Goal: Navigation & Orientation: Find specific page/section

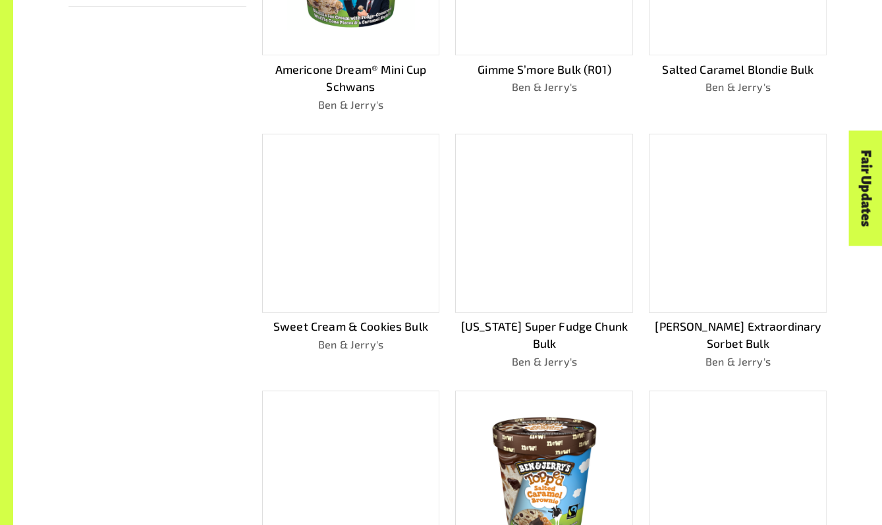
scroll to position [911, 0]
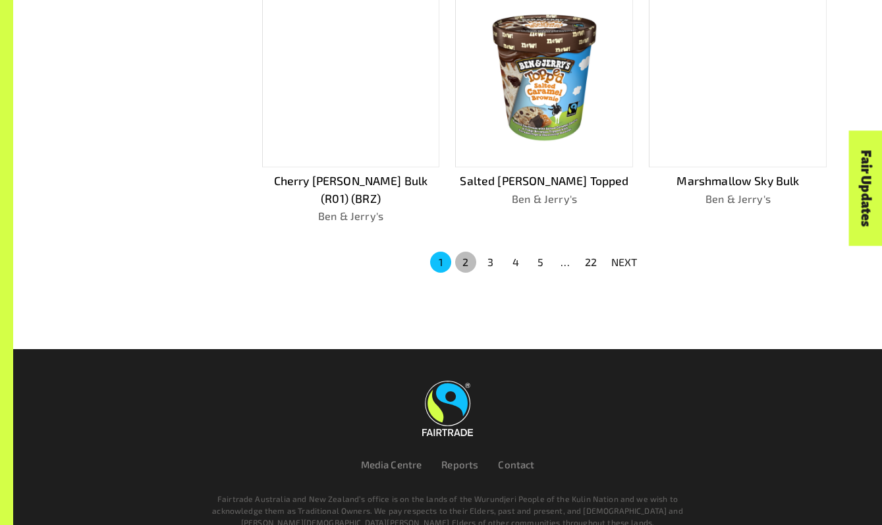
click at [472, 252] on button "2" at bounding box center [465, 262] width 21 height 21
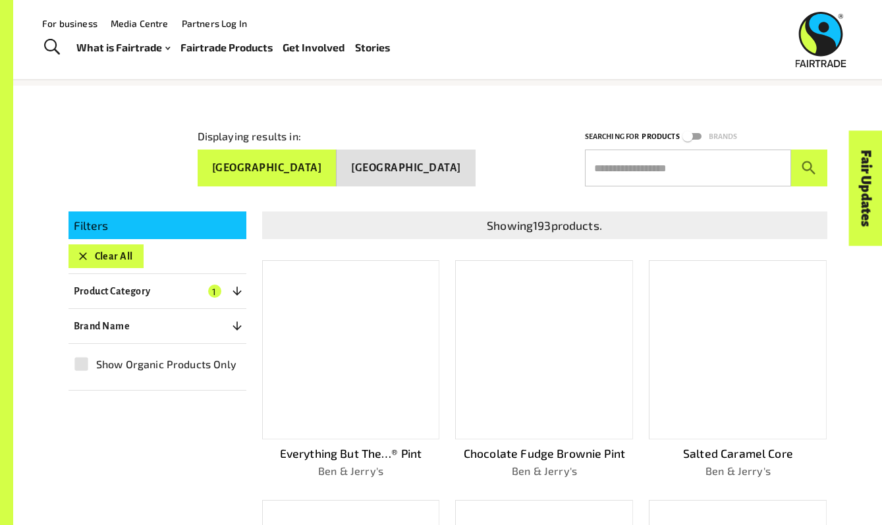
scroll to position [110, 0]
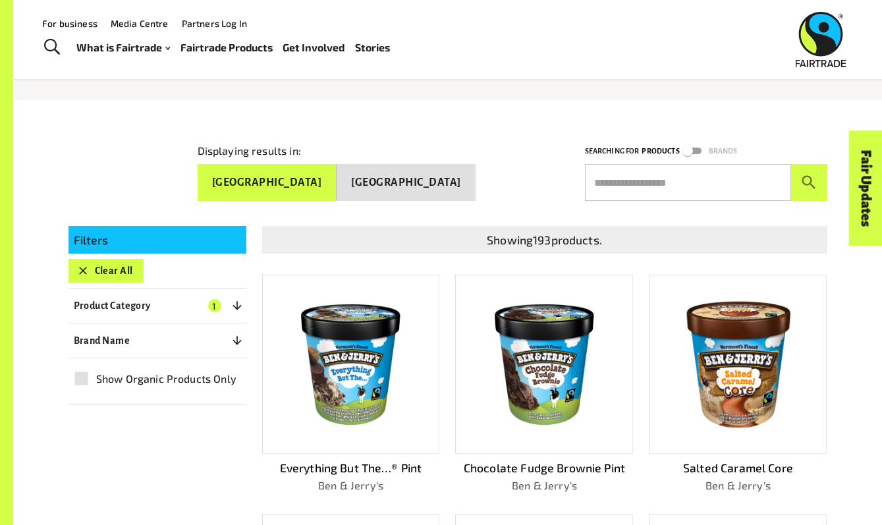
click at [87, 271] on icon "button" at bounding box center [82, 270] width 13 height 13
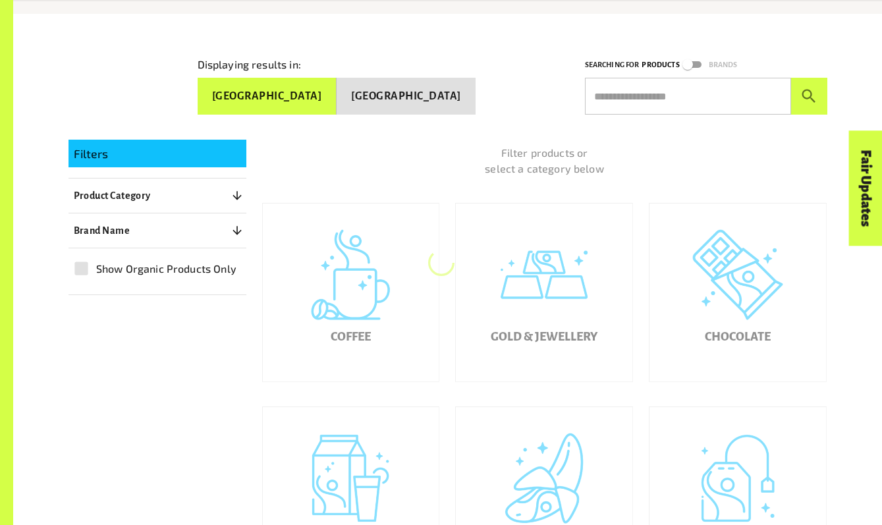
scroll to position [210, 0]
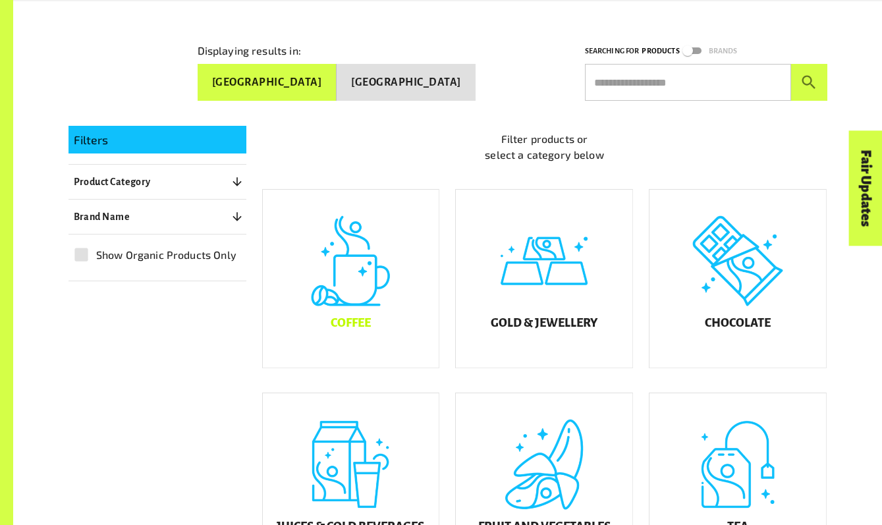
click at [341, 281] on div "Coffee" at bounding box center [351, 279] width 177 height 178
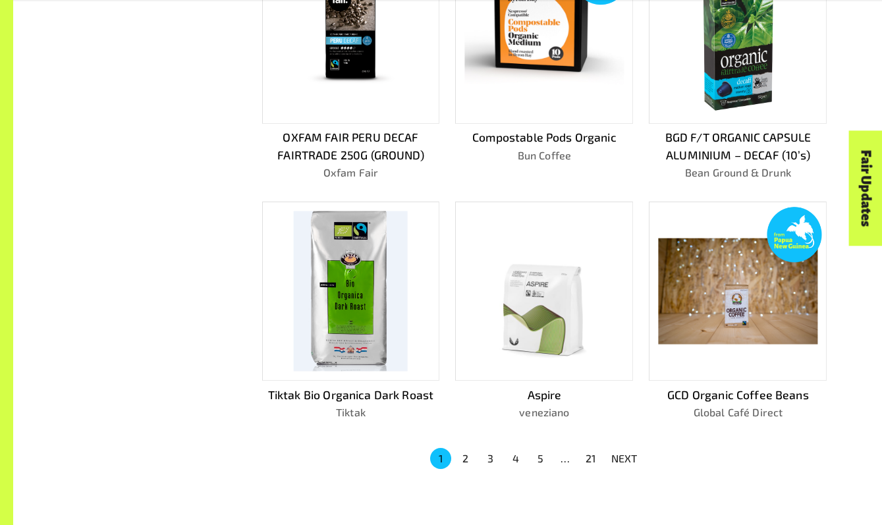
scroll to position [728, 0]
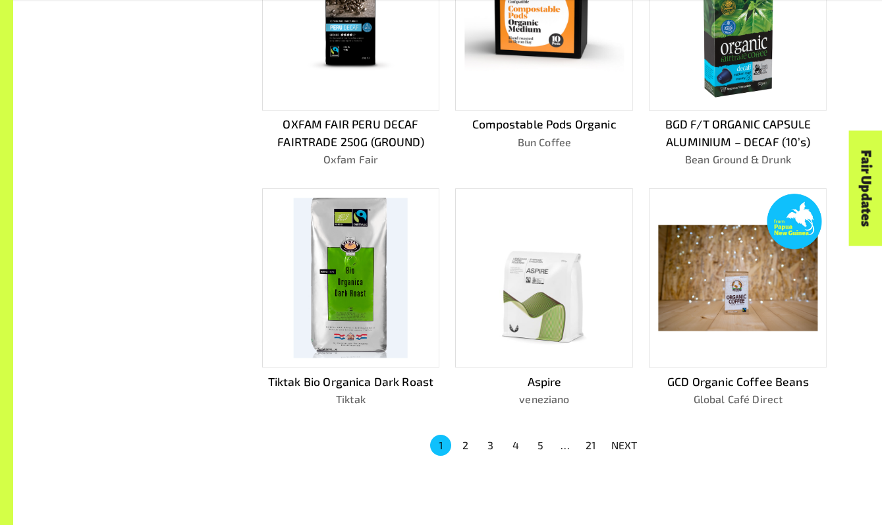
click at [462, 435] on button "2" at bounding box center [465, 445] width 21 height 21
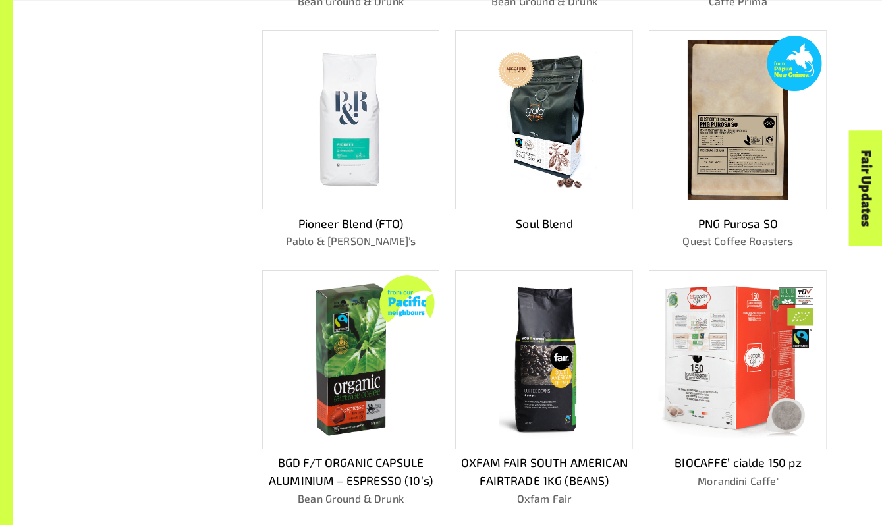
scroll to position [695, 0]
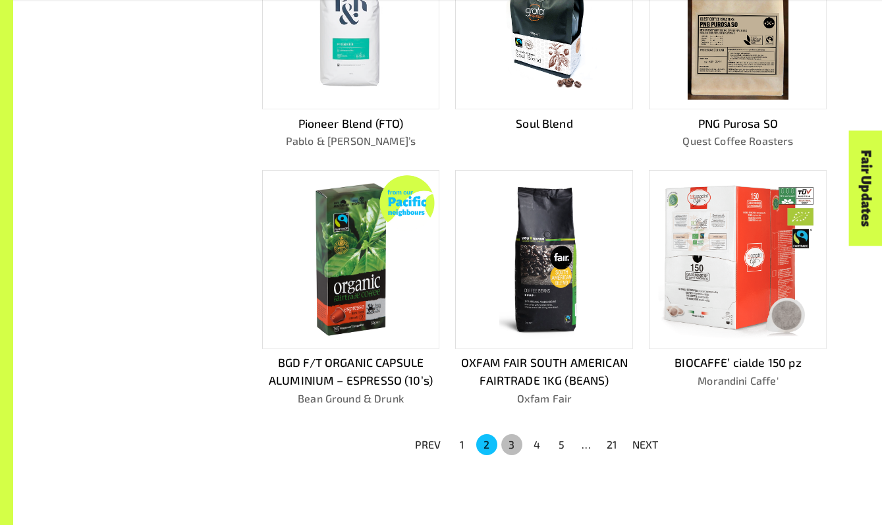
click at [507, 446] on button "3" at bounding box center [511, 444] width 21 height 21
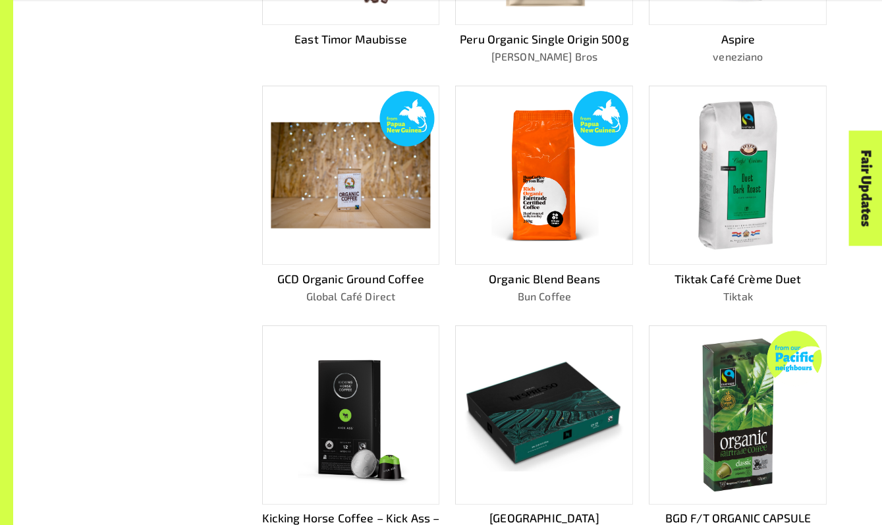
scroll to position [834, 0]
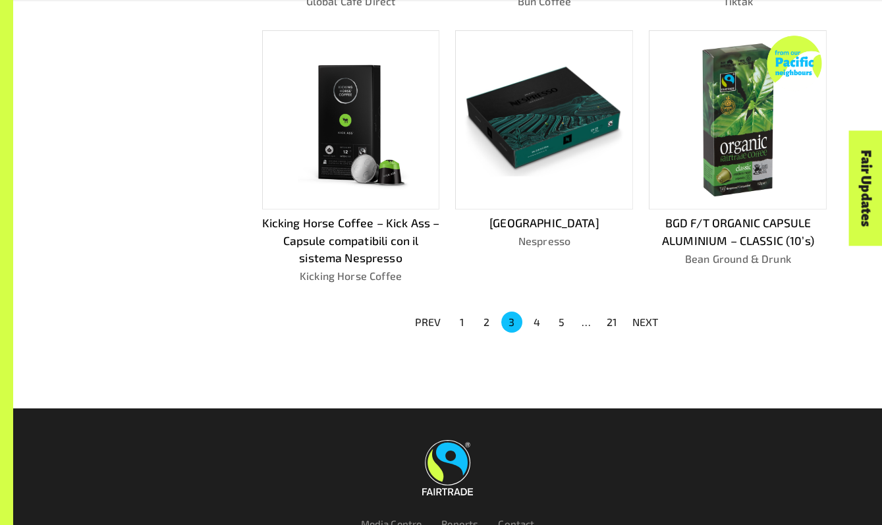
click at [538, 316] on button "4" at bounding box center [536, 322] width 21 height 21
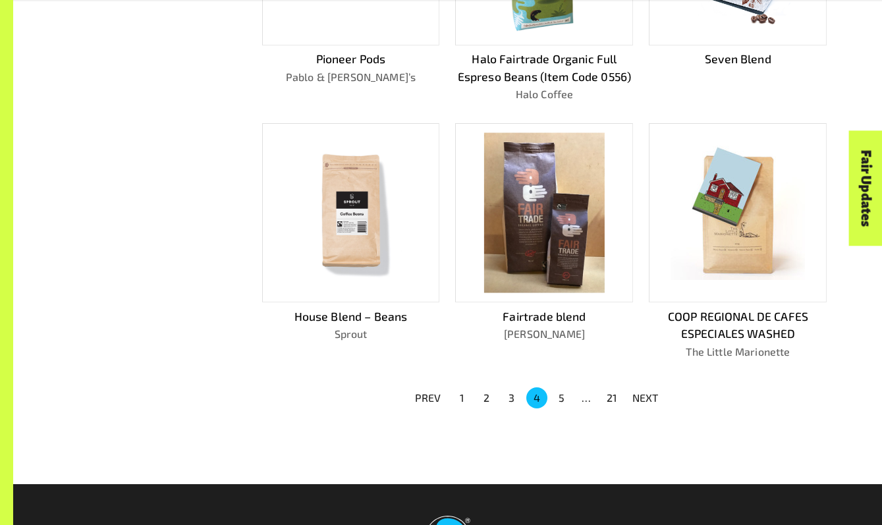
scroll to position [953, 0]
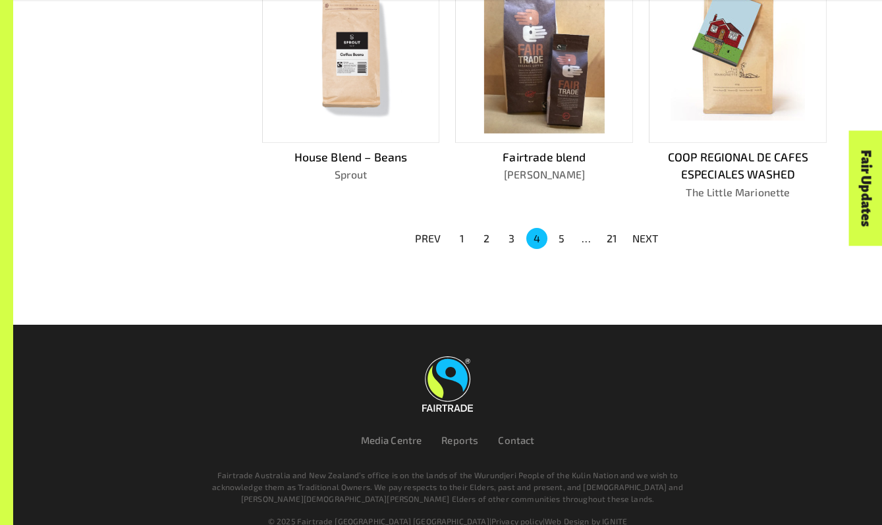
click at [563, 228] on button "5" at bounding box center [562, 238] width 21 height 21
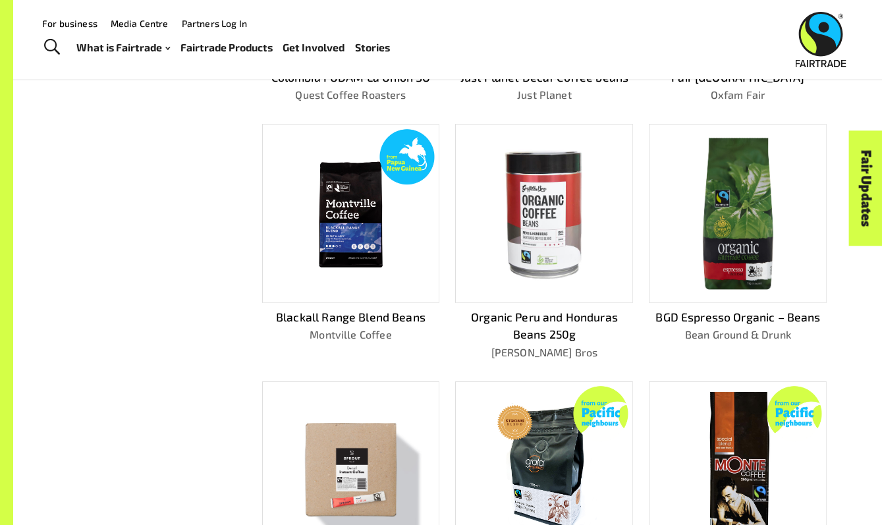
scroll to position [834, 0]
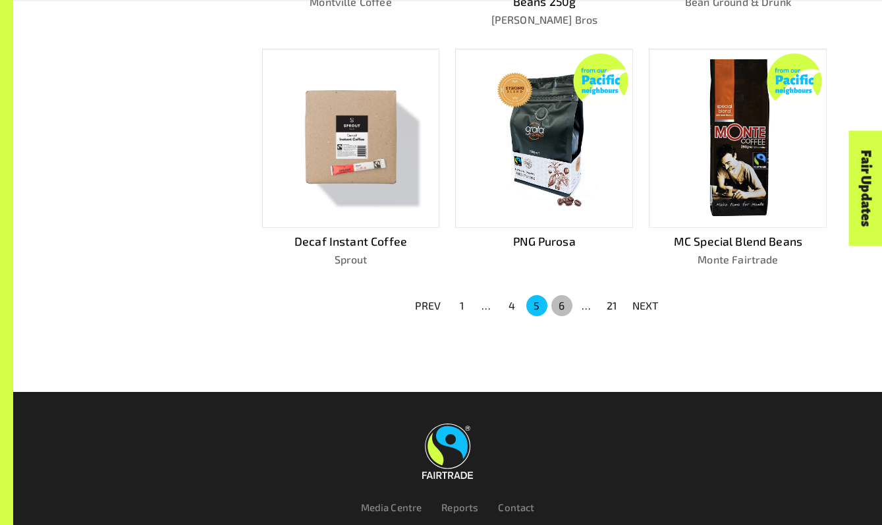
click at [566, 299] on button "6" at bounding box center [562, 305] width 21 height 21
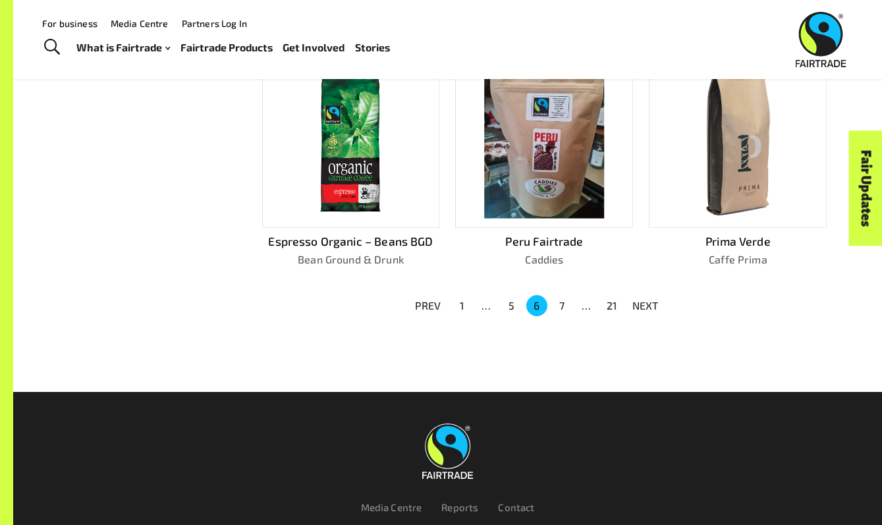
scroll to position [67, 0]
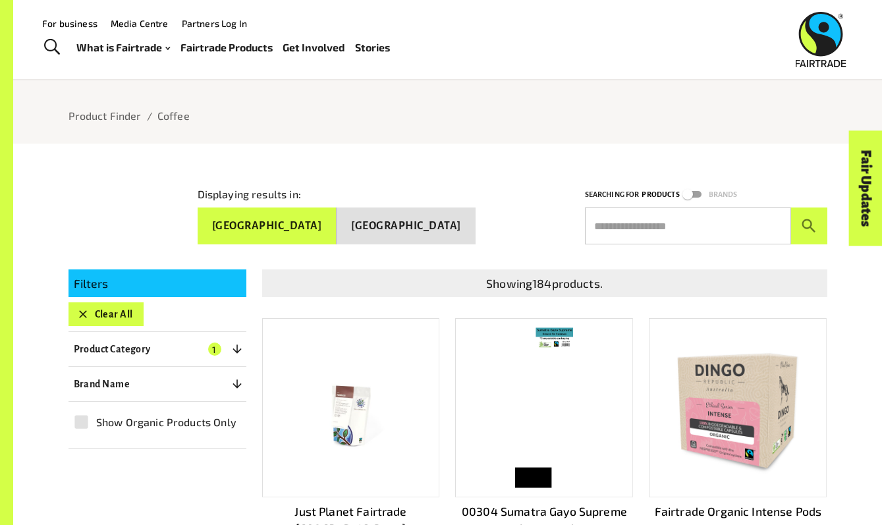
click at [77, 314] on icon "button" at bounding box center [82, 314] width 13 height 13
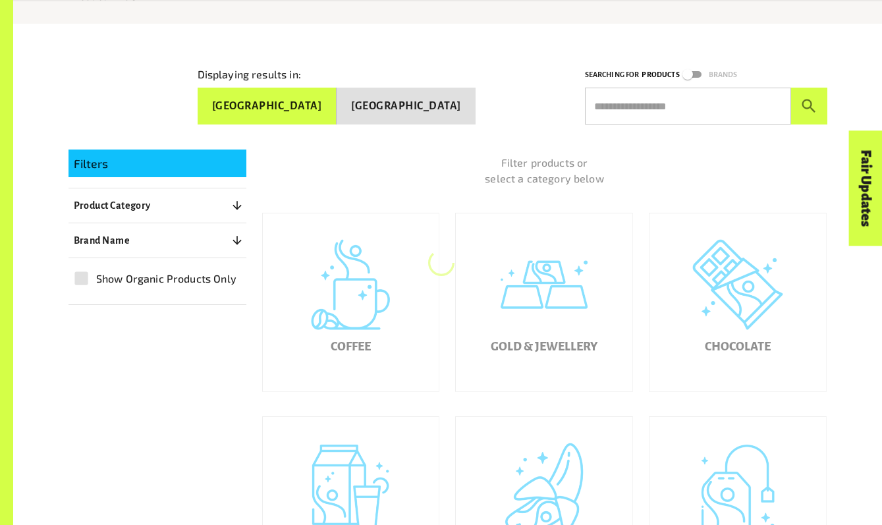
scroll to position [210, 0]
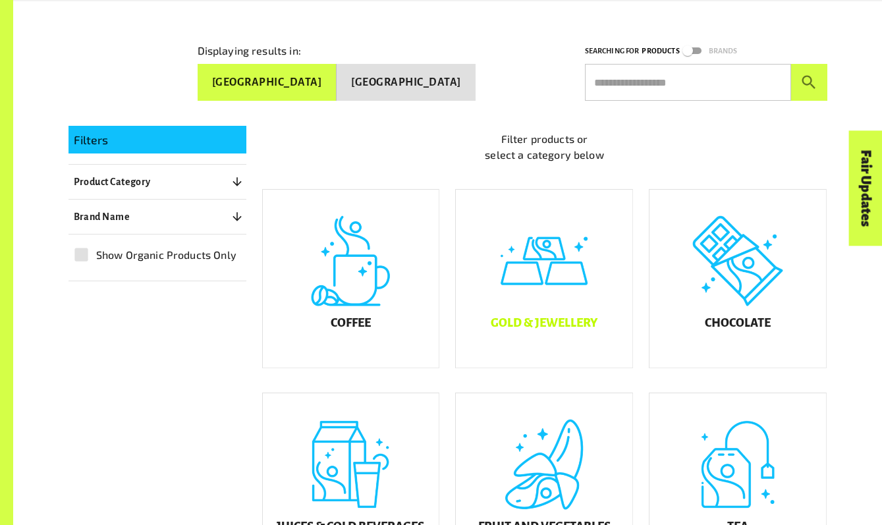
click at [523, 292] on div "Gold & Jewellery" at bounding box center [544, 279] width 177 height 178
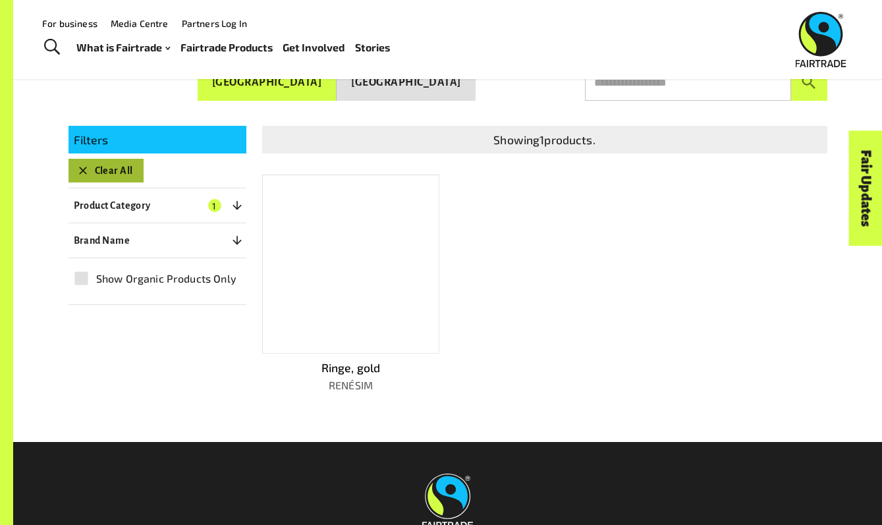
click at [95, 163] on button "Clear All" at bounding box center [106, 171] width 75 height 24
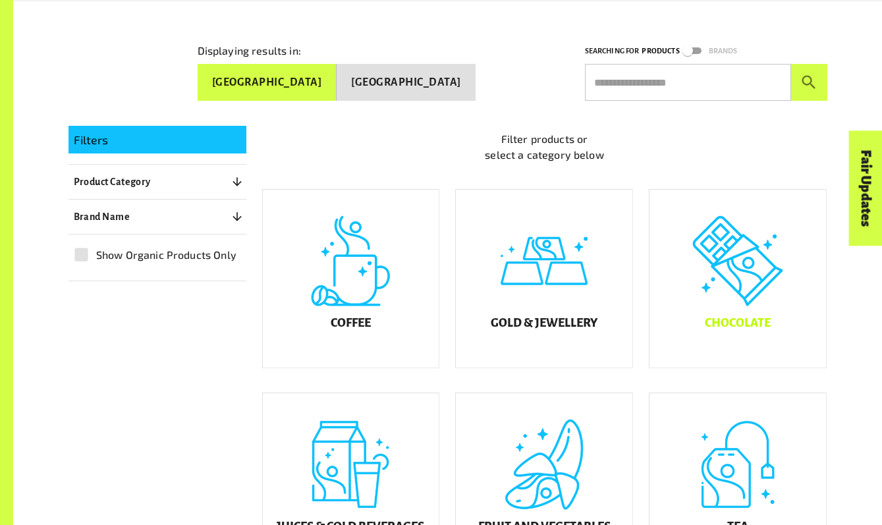
scroll to position [337, 0]
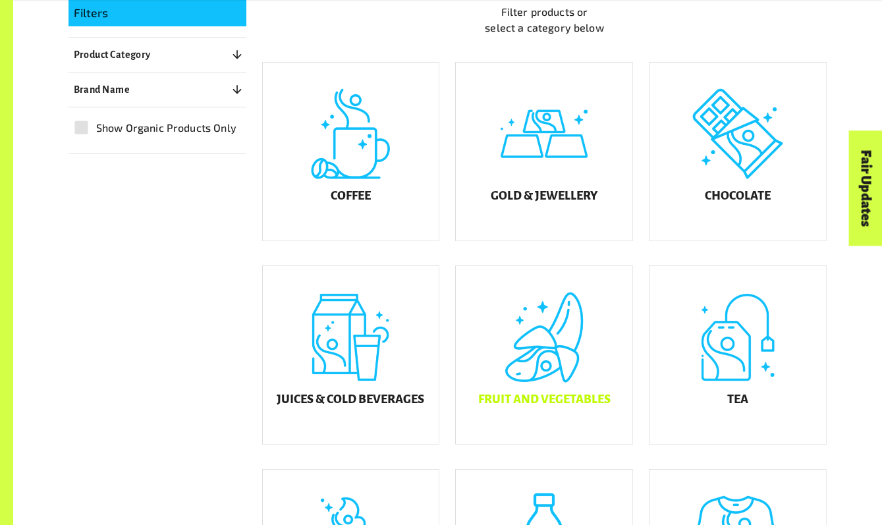
click at [550, 378] on div "Fruit and Vegetables" at bounding box center [544, 355] width 177 height 178
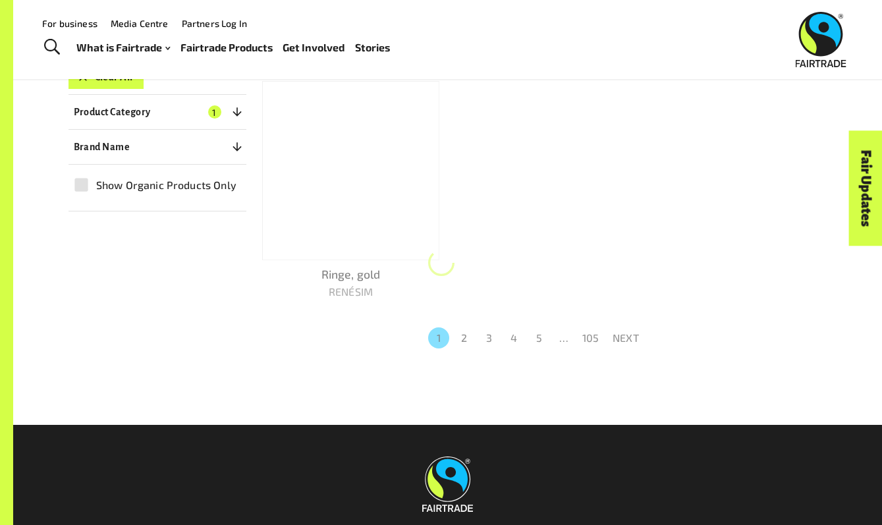
scroll to position [210, 0]
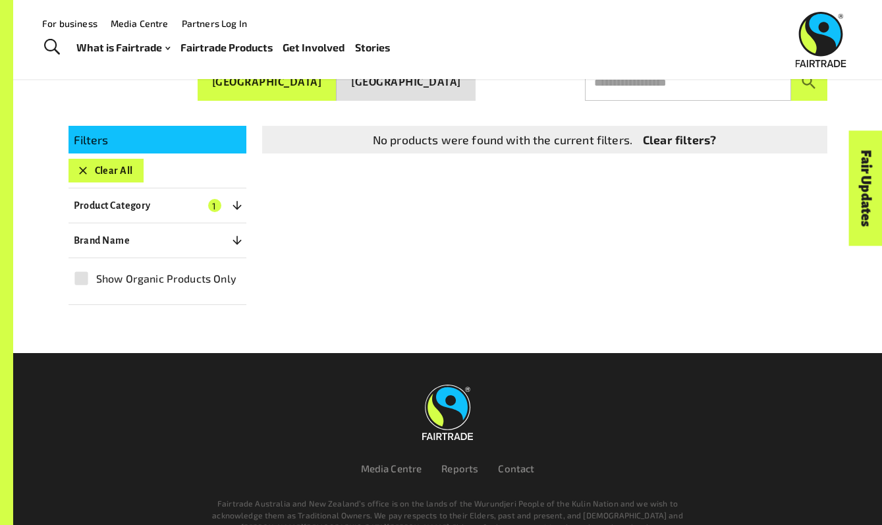
click at [127, 160] on button "Clear All" at bounding box center [106, 171] width 75 height 24
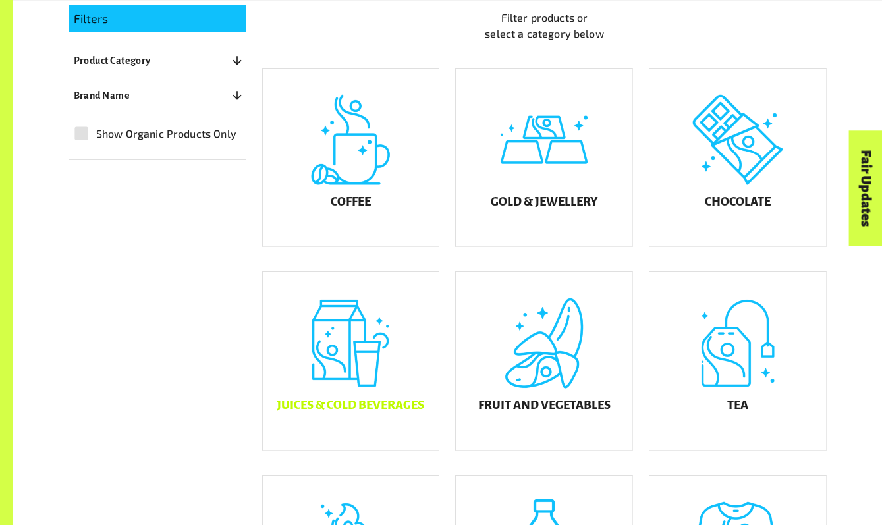
click at [368, 343] on div "Juices & Cold Beverages" at bounding box center [351, 361] width 177 height 178
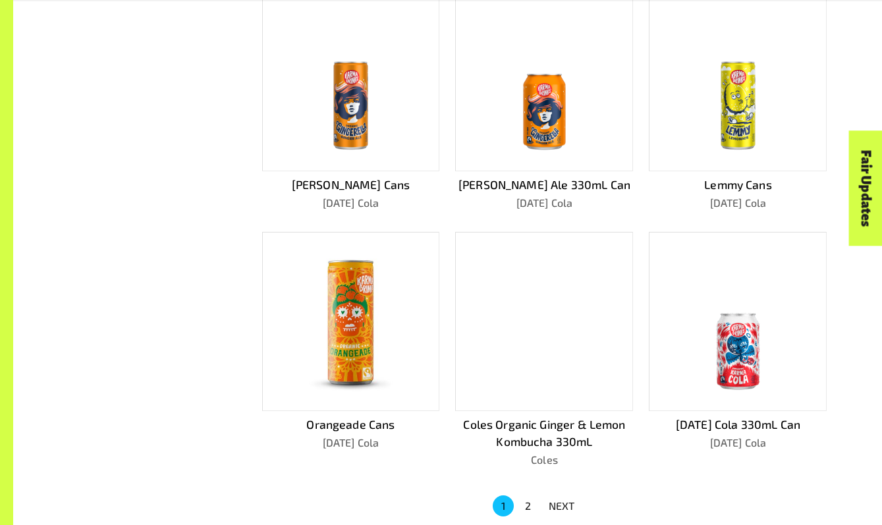
scroll to position [781, 0]
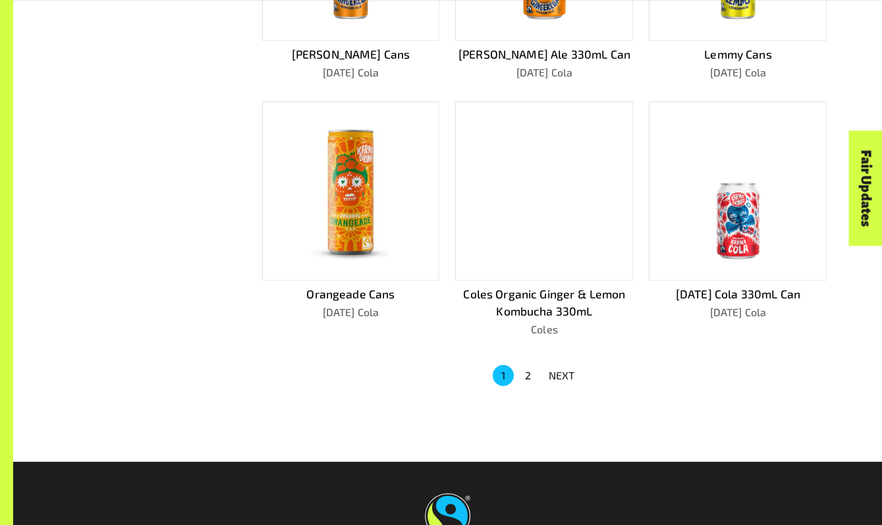
click at [523, 370] on button "2" at bounding box center [528, 375] width 21 height 21
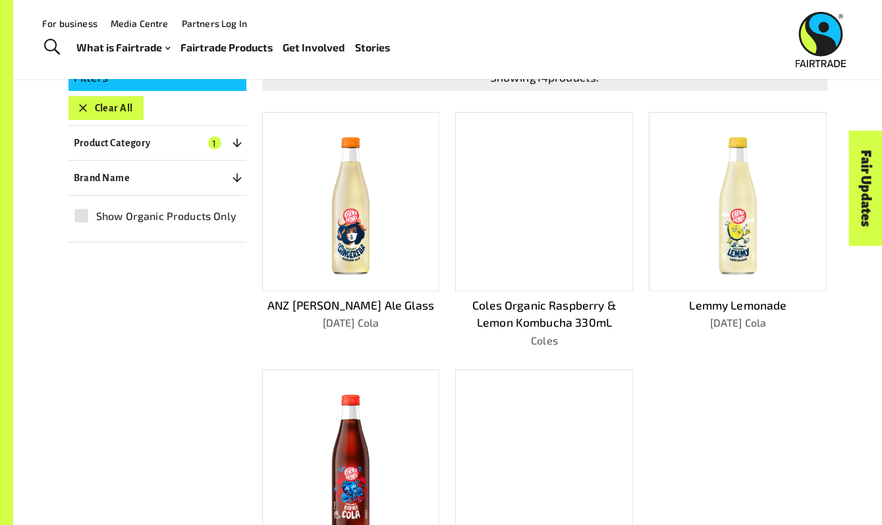
scroll to position [258, 0]
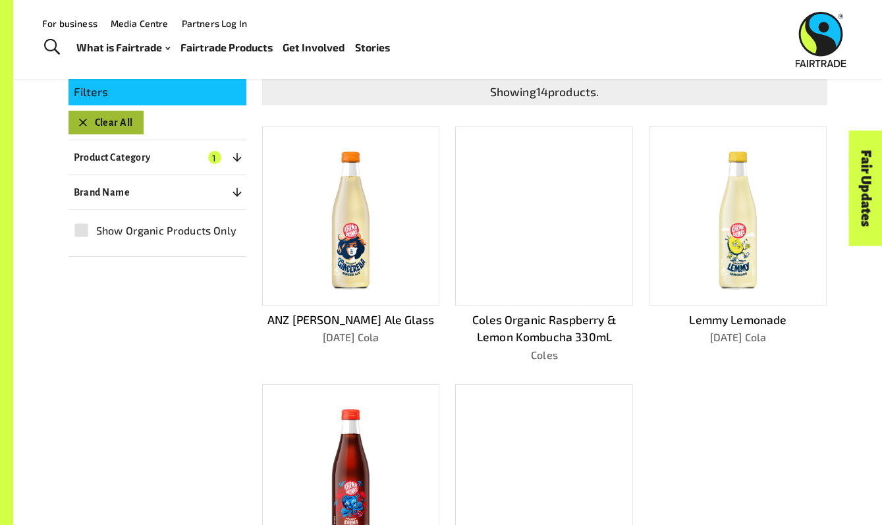
click at [82, 119] on icon "button" at bounding box center [83, 123] width 8 height 8
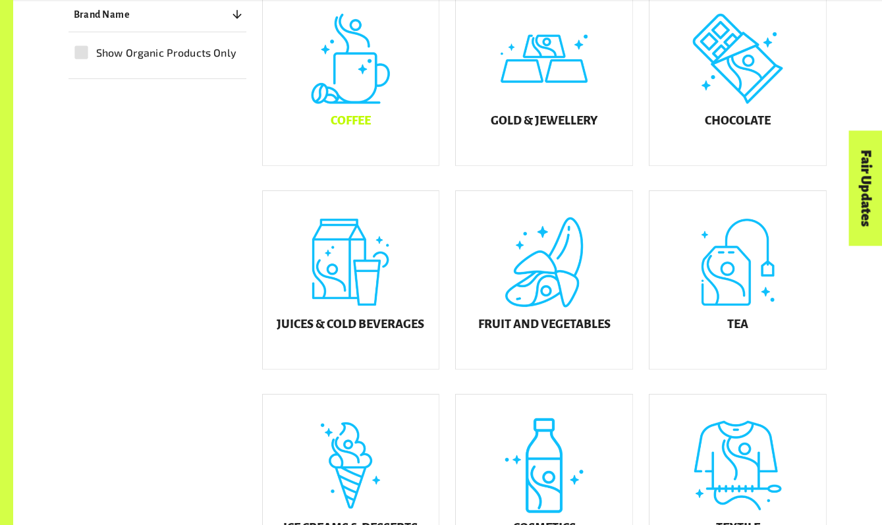
scroll to position [413, 0]
click at [683, 302] on div "Tea" at bounding box center [738, 279] width 177 height 178
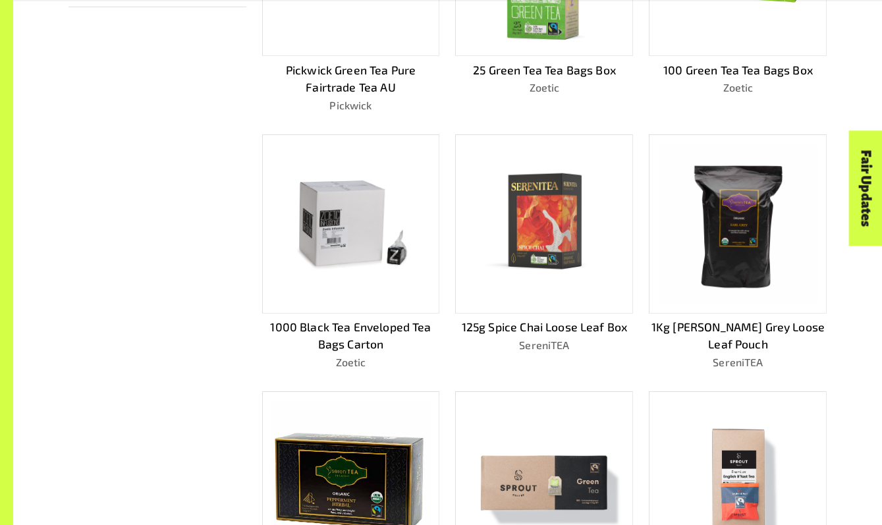
scroll to position [748, 0]
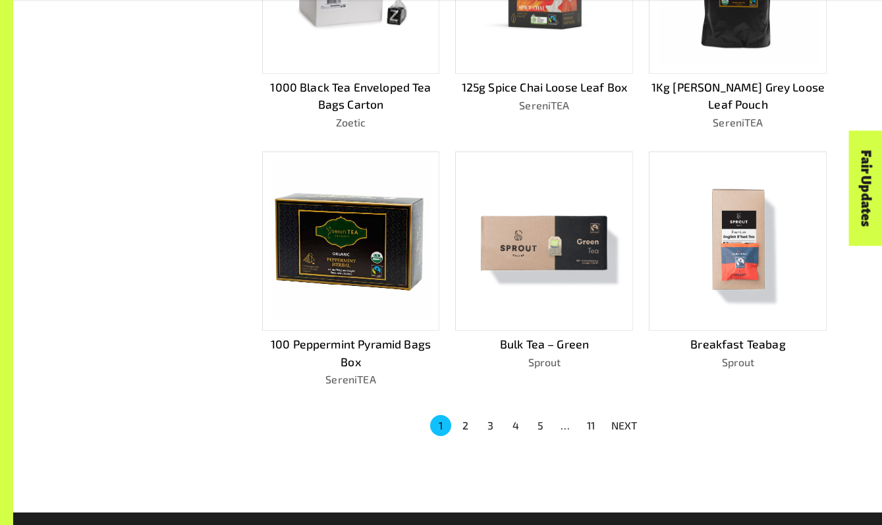
click at [463, 422] on button "2" at bounding box center [465, 425] width 21 height 21
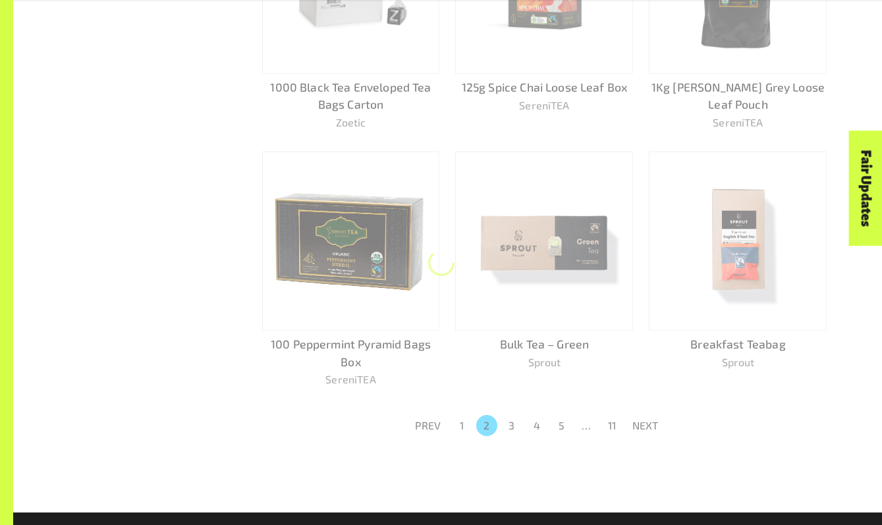
scroll to position [730, 0]
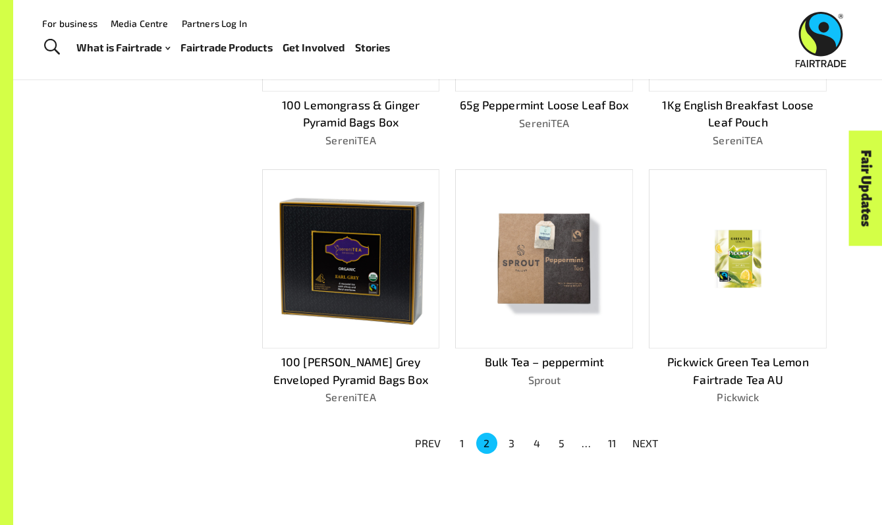
click at [513, 433] on button "3" at bounding box center [511, 443] width 21 height 21
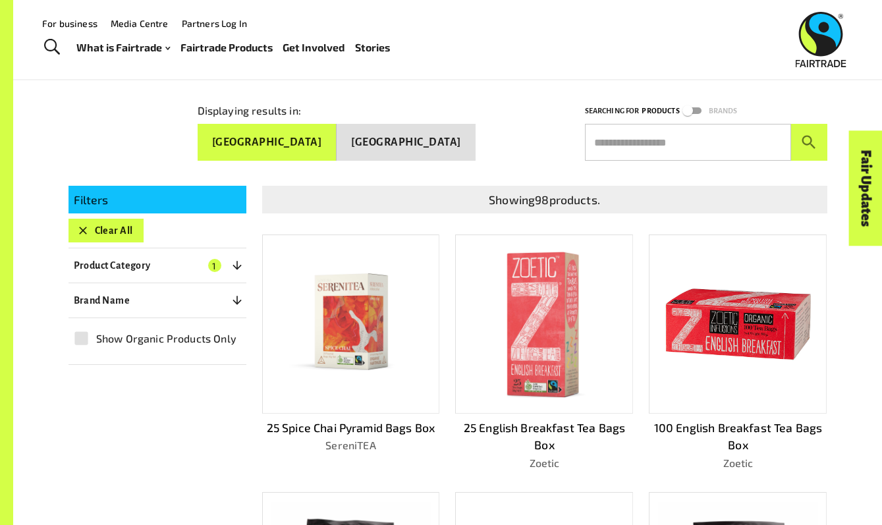
scroll to position [783, 0]
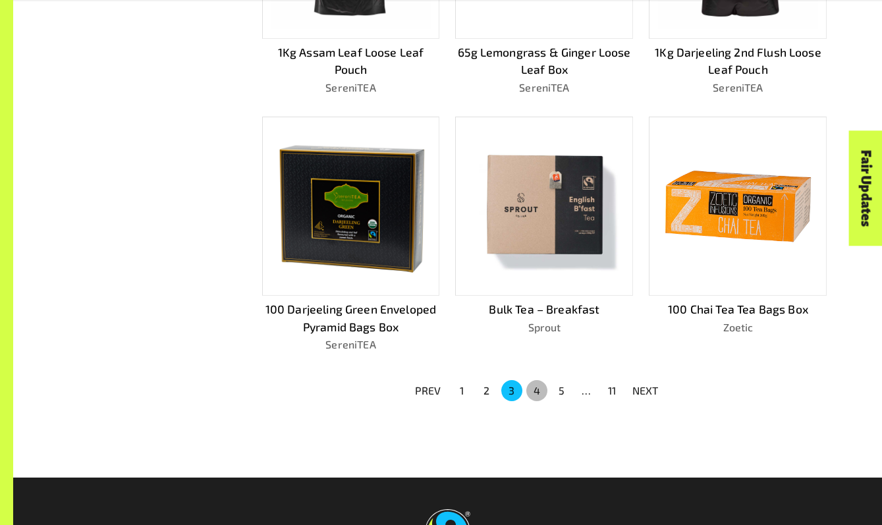
click at [534, 382] on button "4" at bounding box center [536, 390] width 21 height 21
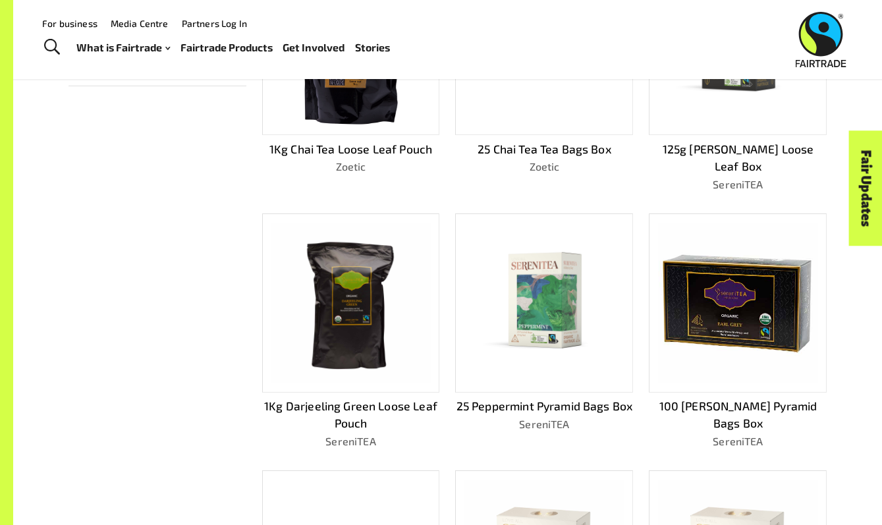
scroll to position [291, 0]
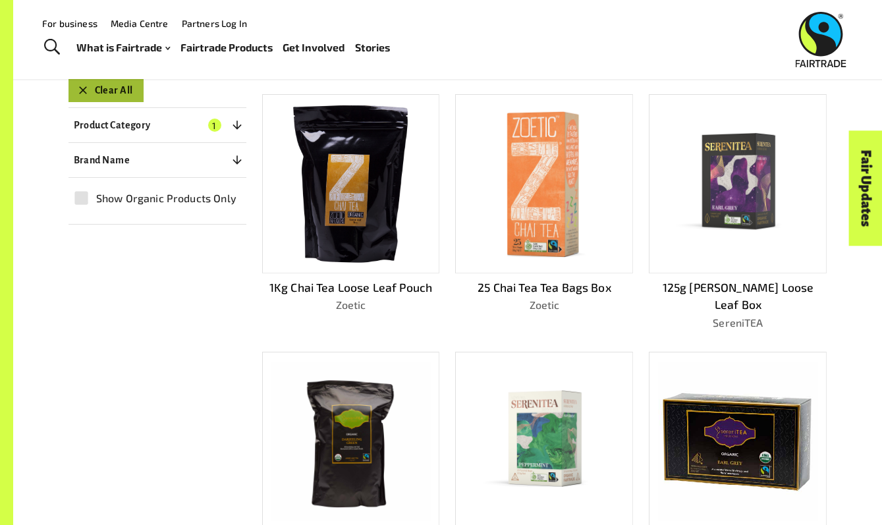
click at [107, 88] on button "Clear All" at bounding box center [106, 90] width 75 height 24
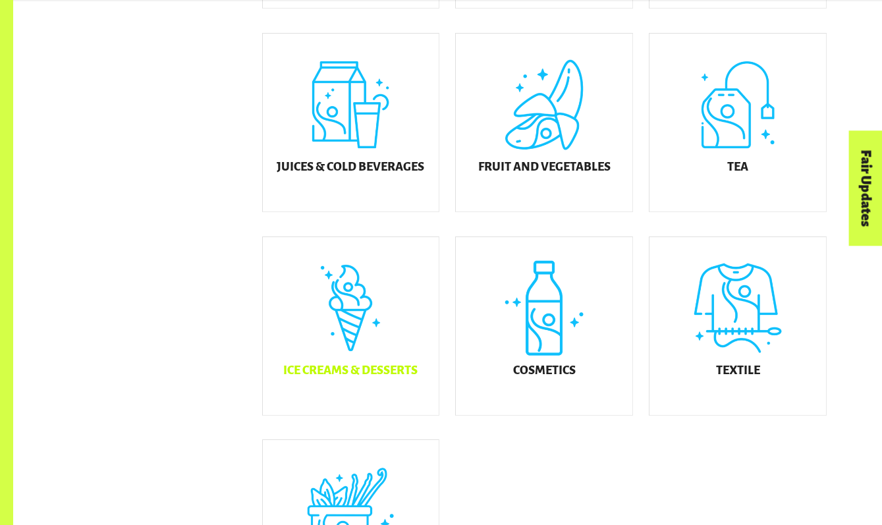
click at [352, 355] on div "Ice Creams & Desserts" at bounding box center [351, 326] width 177 height 178
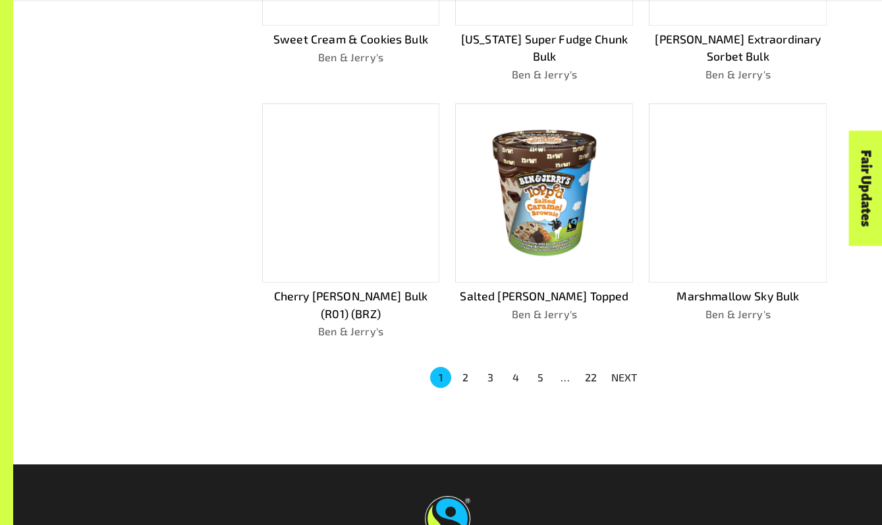
scroll to position [935, 0]
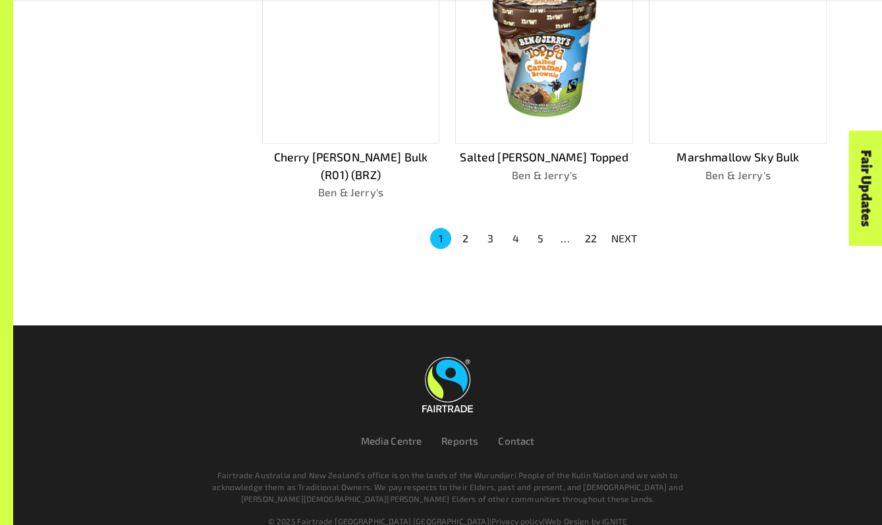
click at [540, 228] on button "5" at bounding box center [540, 238] width 21 height 21
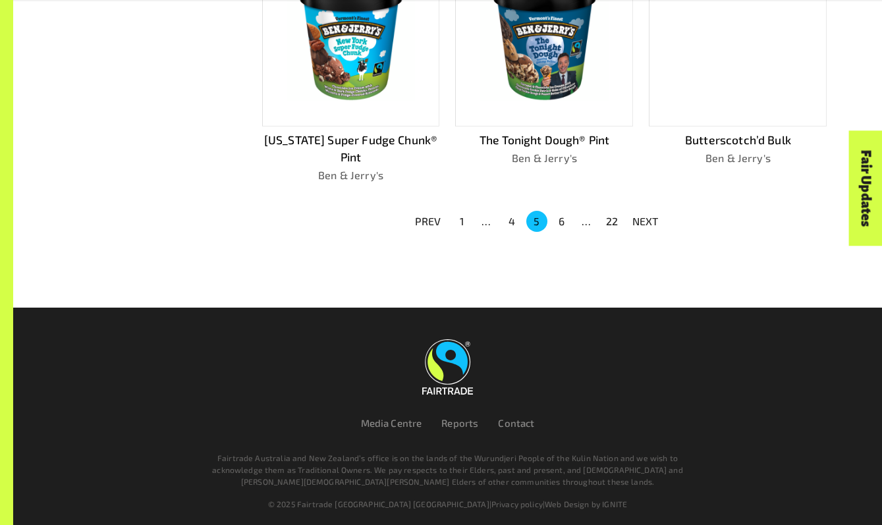
click at [608, 214] on button "22" at bounding box center [612, 221] width 21 height 21
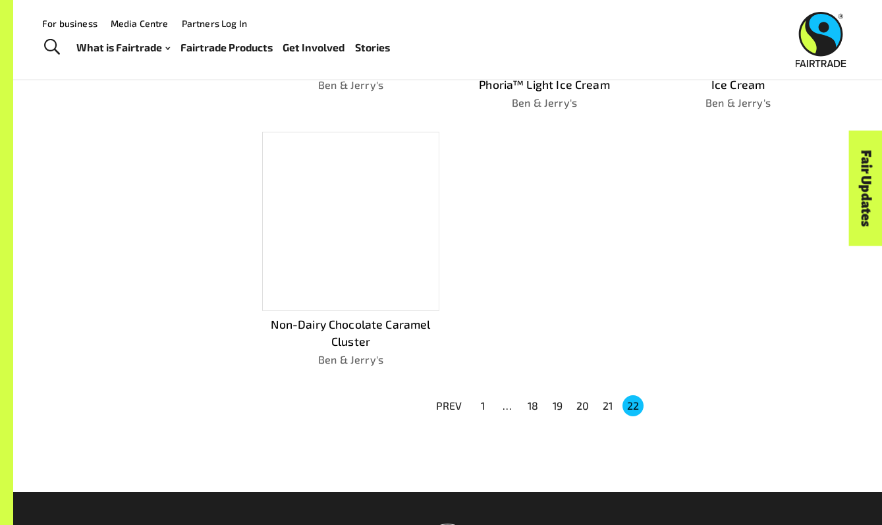
scroll to position [210, 0]
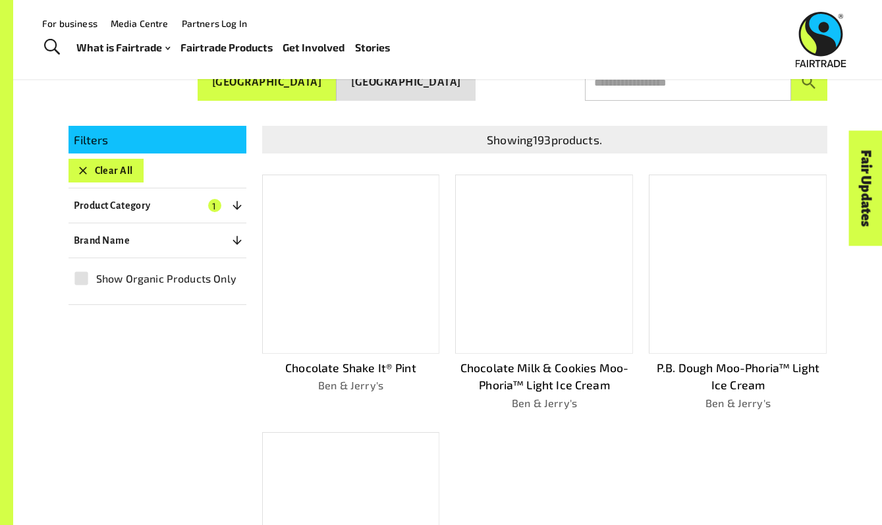
click at [99, 170] on button "Clear All" at bounding box center [106, 171] width 75 height 24
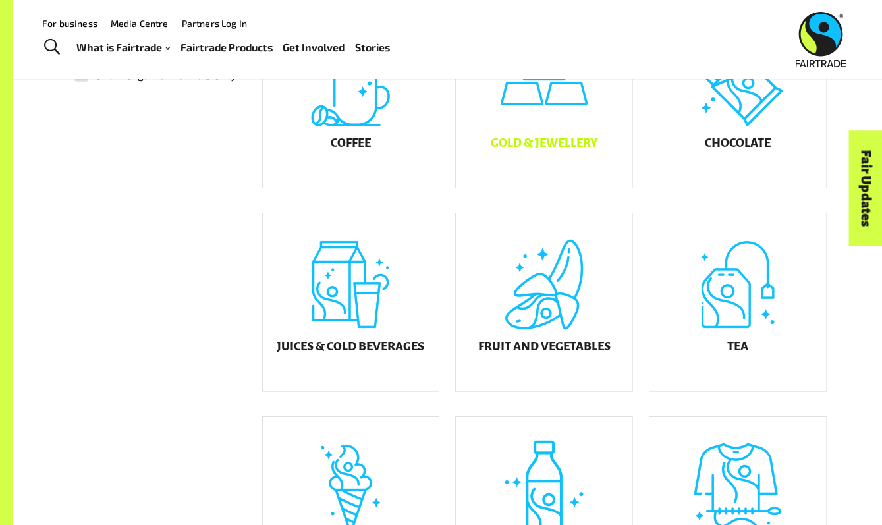
scroll to position [589, 0]
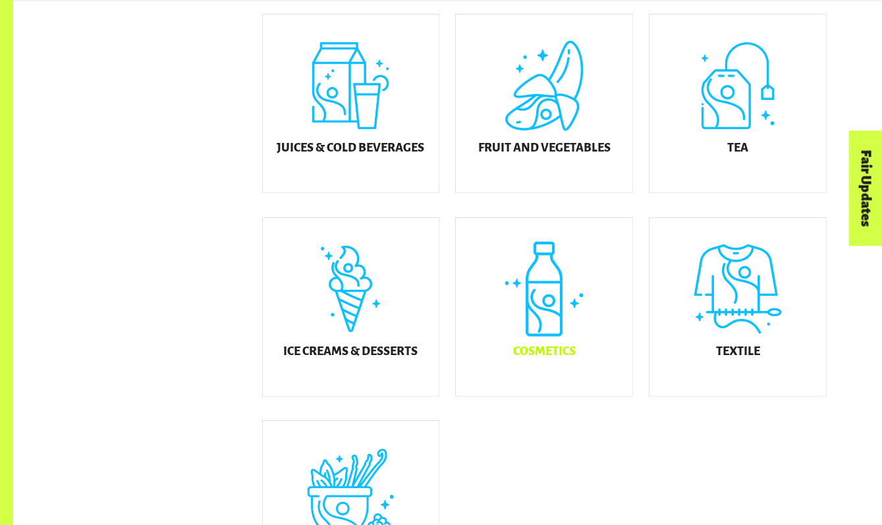
click at [546, 311] on div "Cosmetics" at bounding box center [544, 307] width 177 height 178
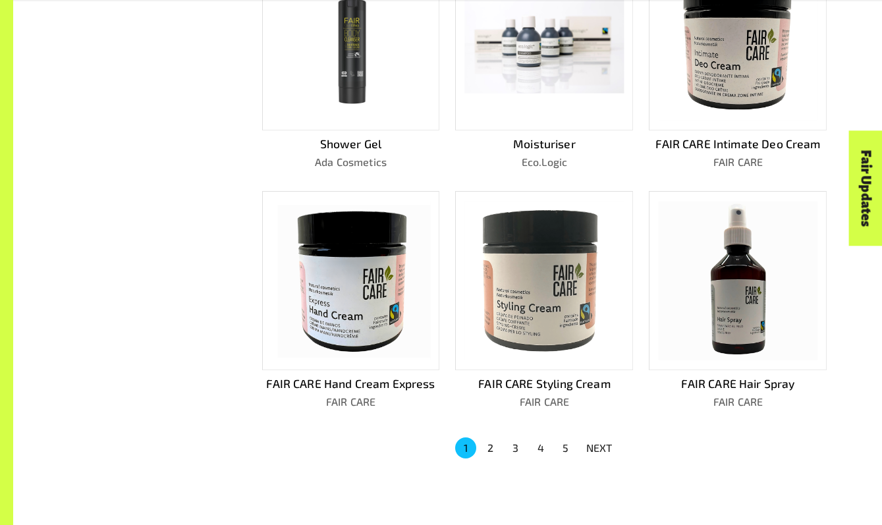
scroll to position [708, 0]
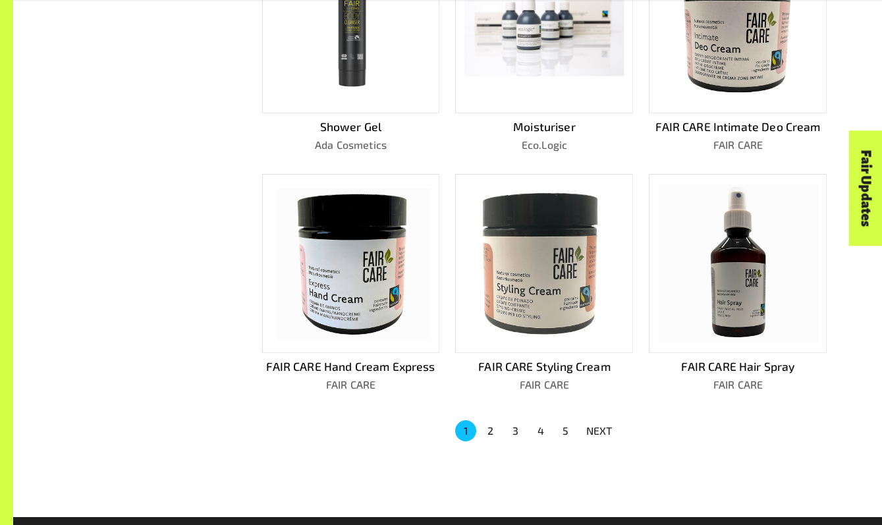
click at [486, 424] on button "2" at bounding box center [490, 430] width 21 height 21
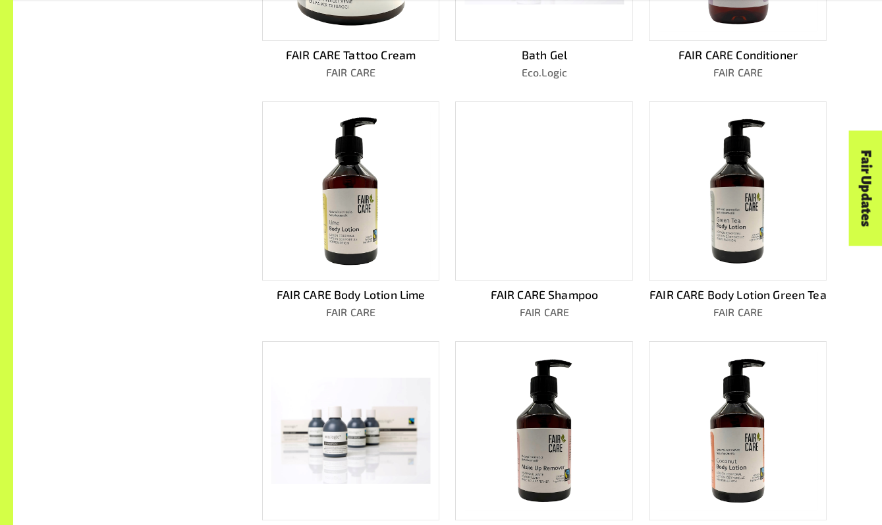
scroll to position [668, 0]
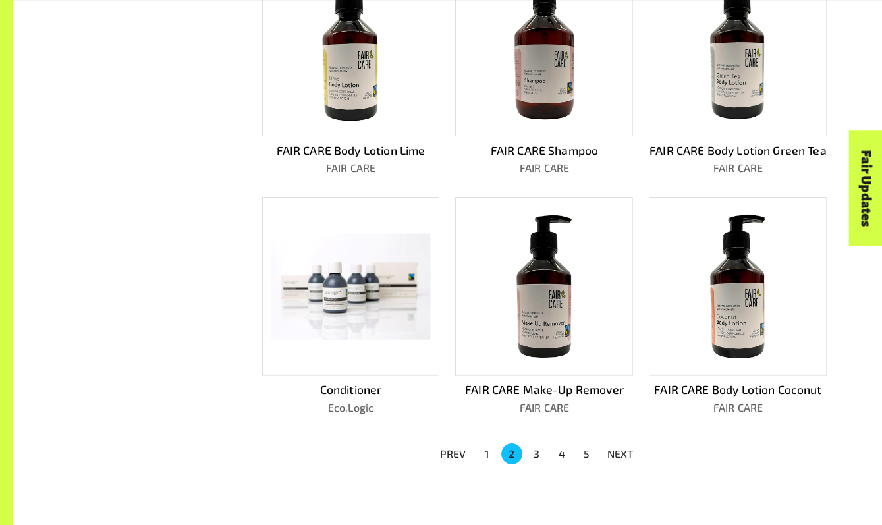
click at [565, 452] on button "4" at bounding box center [562, 453] width 21 height 21
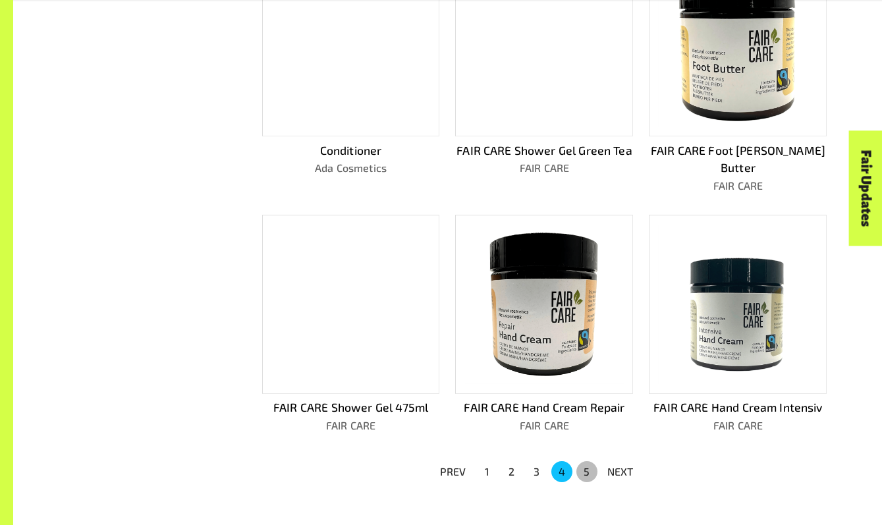
click at [589, 461] on button "5" at bounding box center [587, 471] width 21 height 21
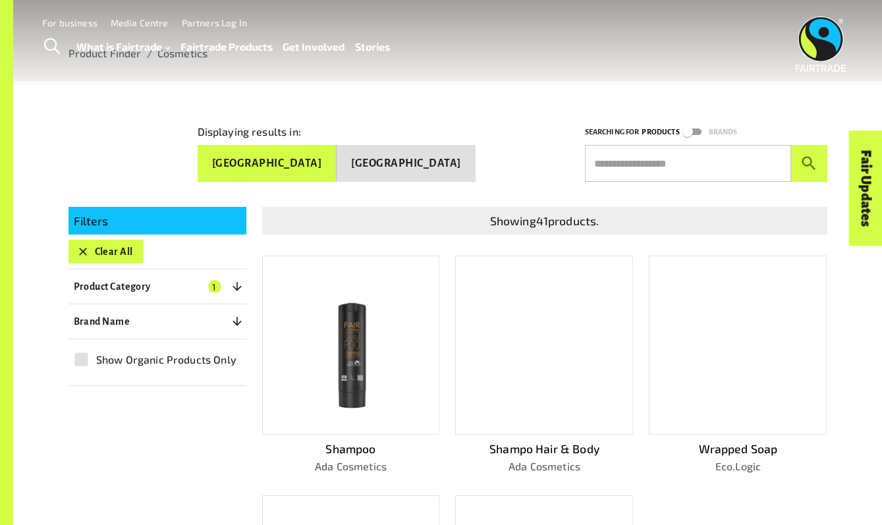
scroll to position [0, 0]
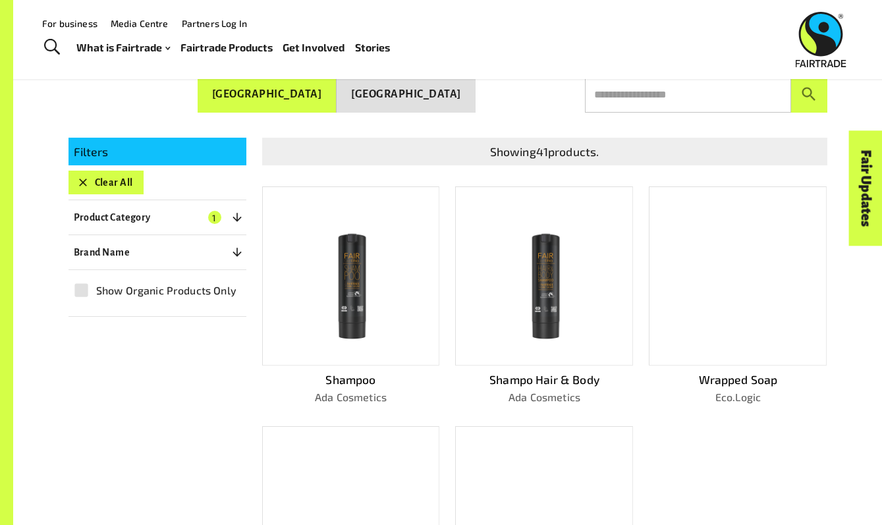
click at [120, 173] on button "Clear All" at bounding box center [106, 183] width 75 height 24
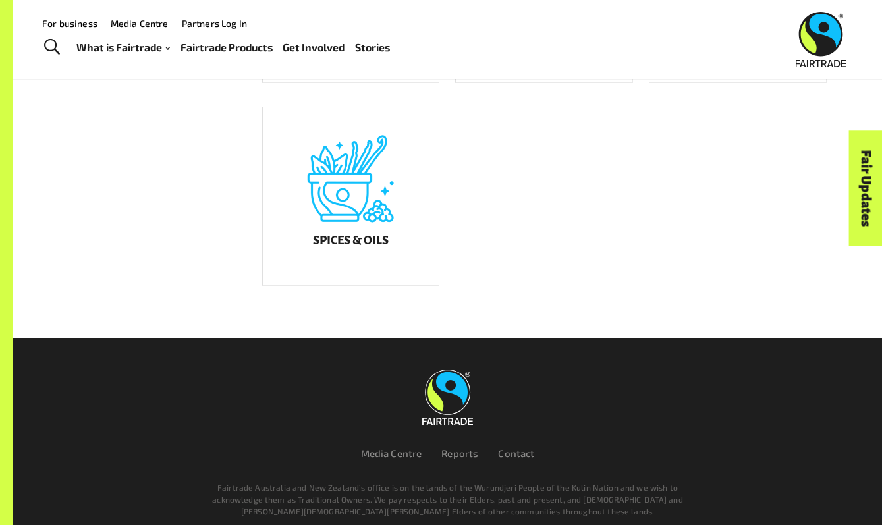
scroll to position [791, 0]
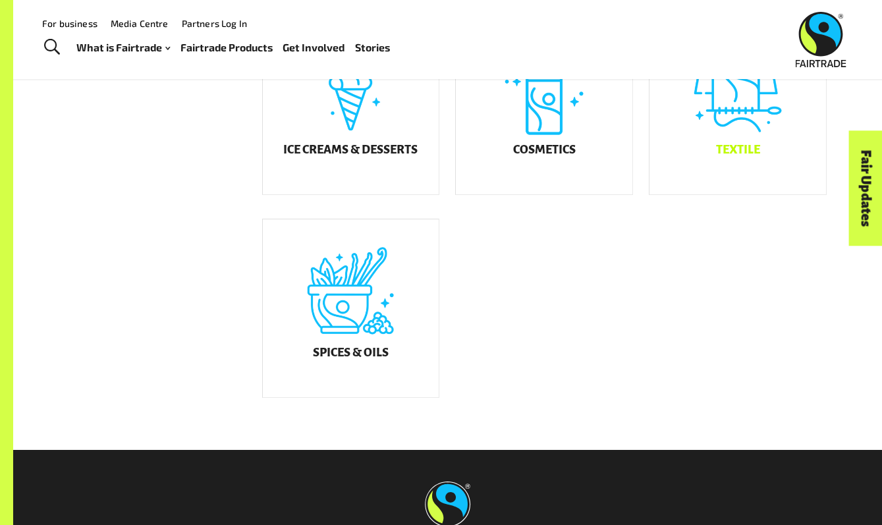
click at [717, 131] on div "Textile" at bounding box center [738, 105] width 177 height 178
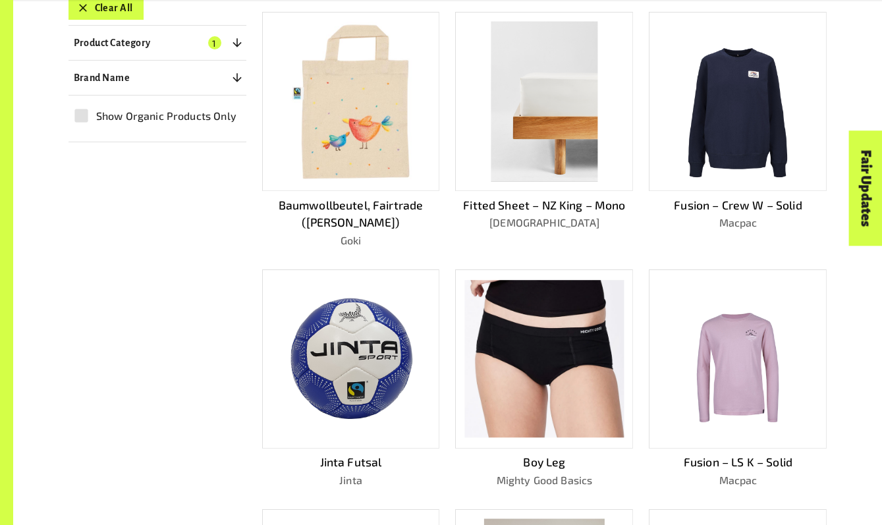
scroll to position [505, 0]
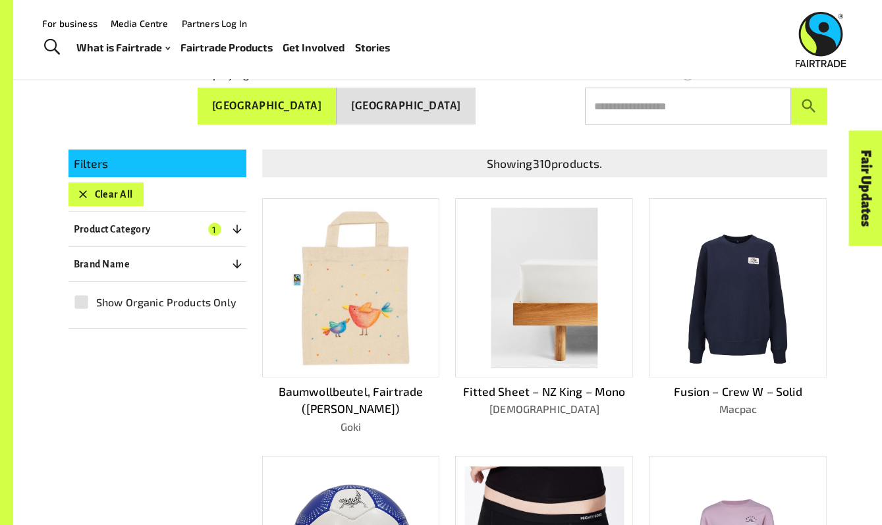
click at [115, 184] on button "Clear All" at bounding box center [106, 195] width 75 height 24
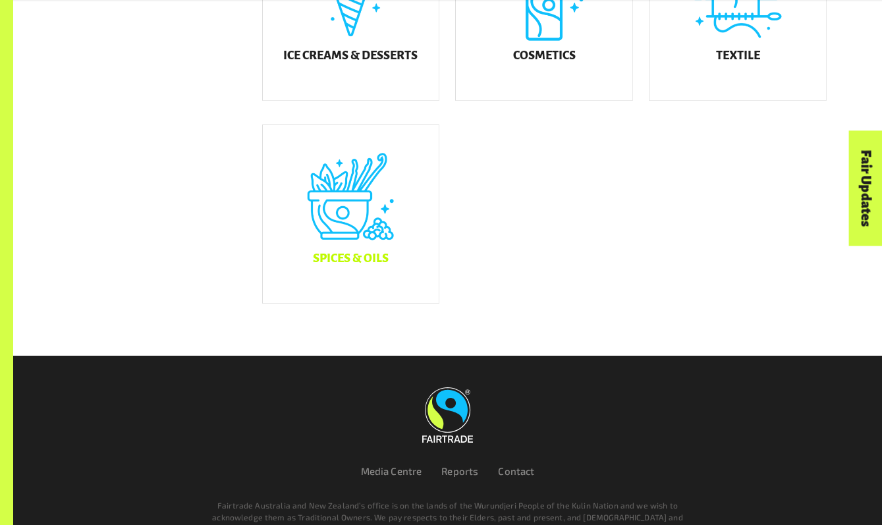
click at [351, 219] on div "Spices & Oils" at bounding box center [351, 214] width 177 height 178
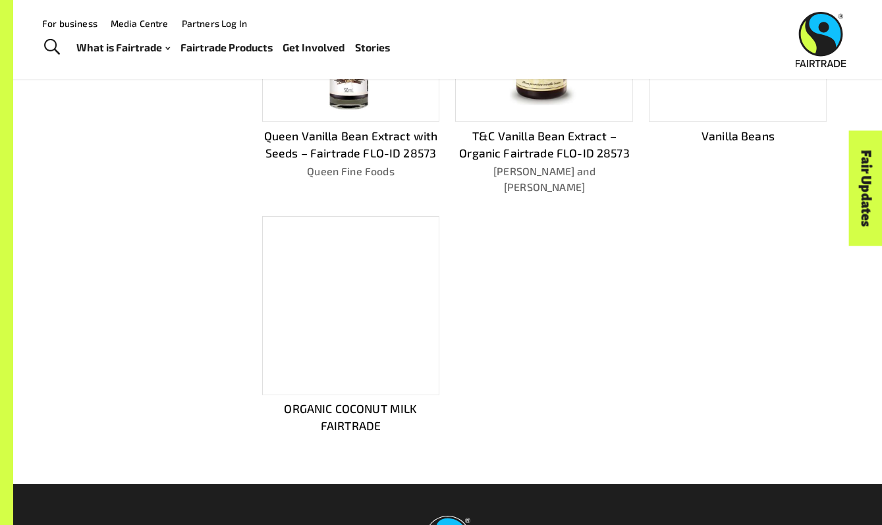
scroll to position [252, 0]
